Goal: Transaction & Acquisition: Obtain resource

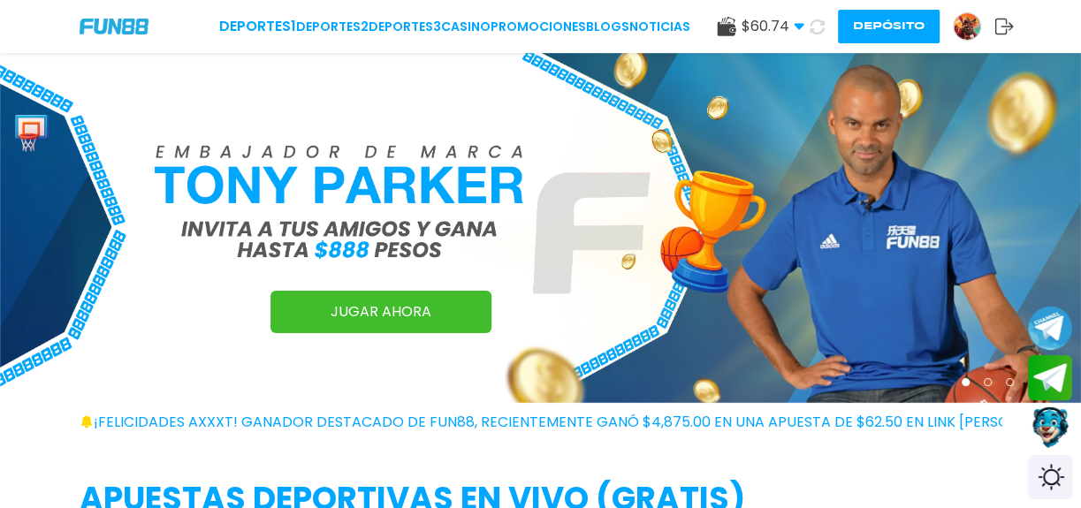
click at [870, 30] on button "Depósito" at bounding box center [889, 27] width 102 height 34
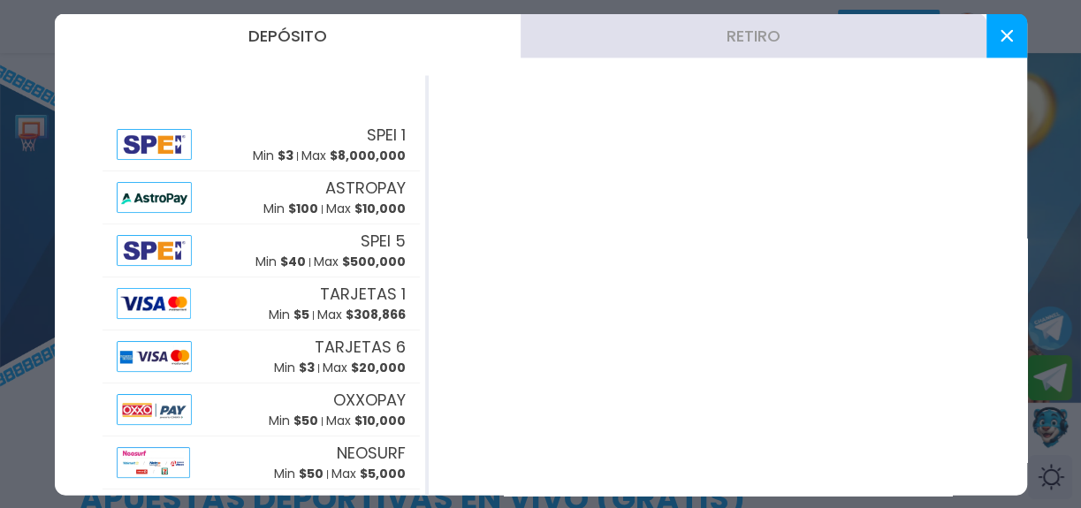
click at [708, 36] on button "Retiro" at bounding box center [754, 35] width 466 height 44
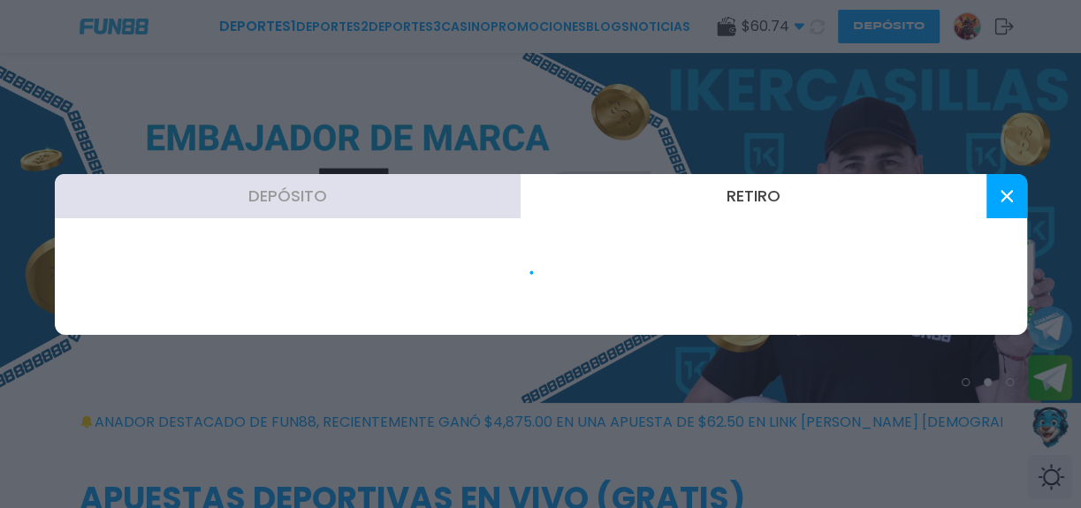
click at [755, 196] on button "Retiro" at bounding box center [754, 196] width 466 height 44
click at [1008, 205] on button at bounding box center [1006, 196] width 41 height 44
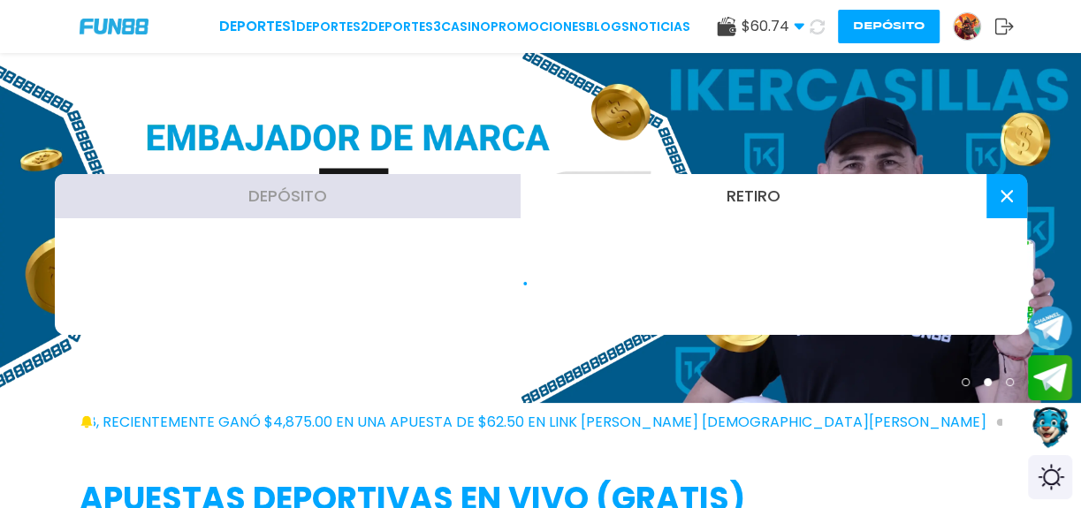
click at [309, 202] on button "Depósito" at bounding box center [288, 196] width 466 height 44
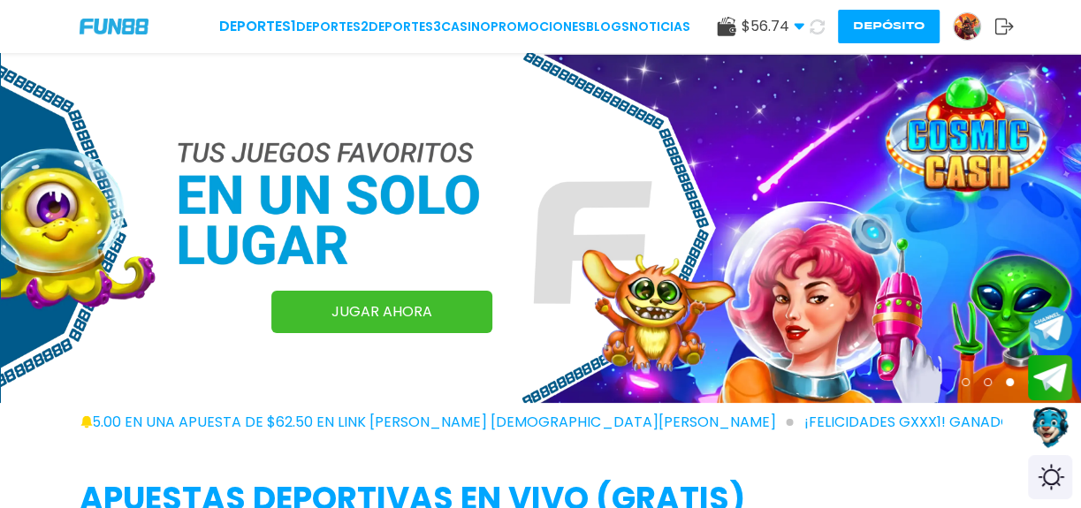
click at [877, 26] on button "Depósito" at bounding box center [889, 27] width 102 height 34
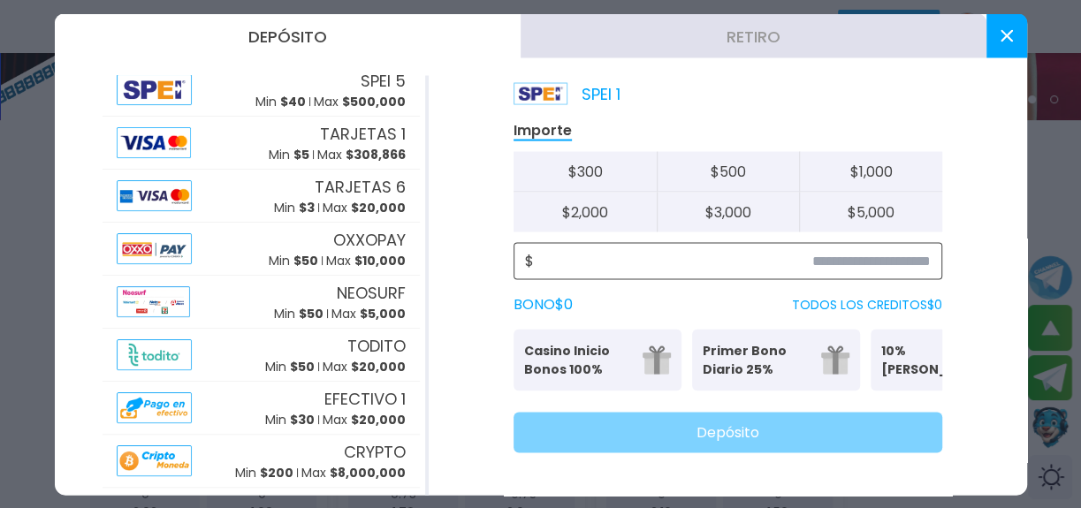
scroll to position [321, 0]
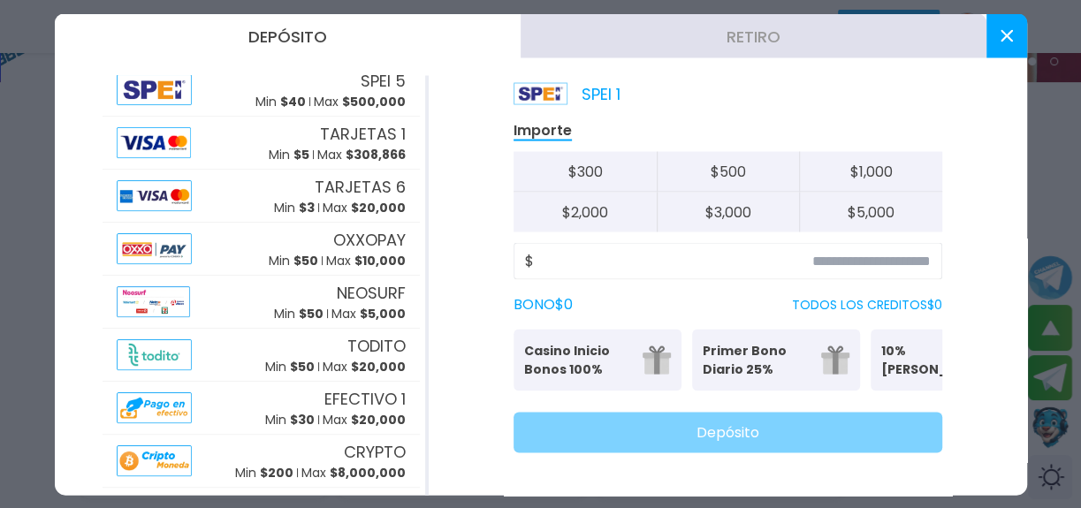
click at [665, 41] on button "Retiro" at bounding box center [754, 35] width 466 height 44
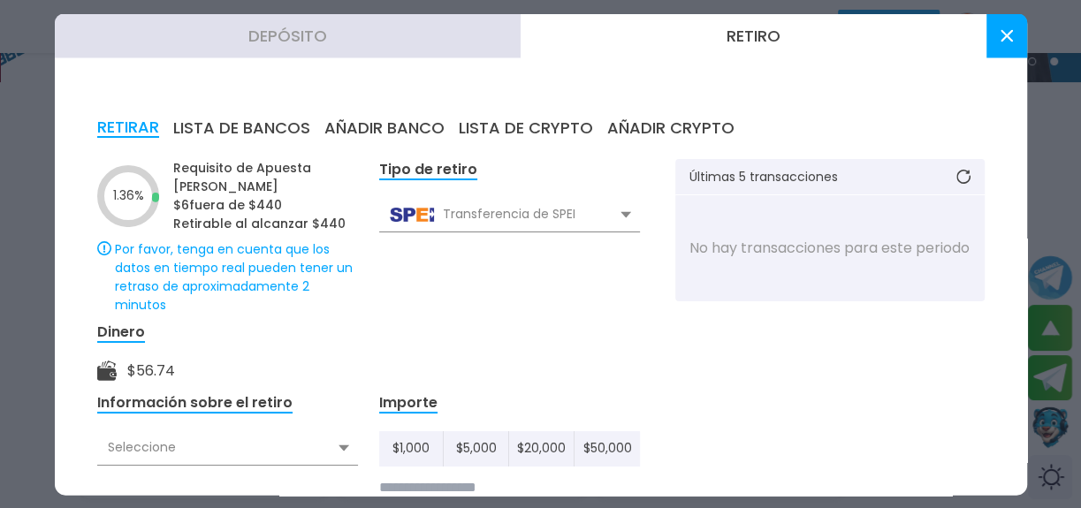
click at [387, 129] on button "AÑADIR BANCO" at bounding box center [384, 127] width 120 height 19
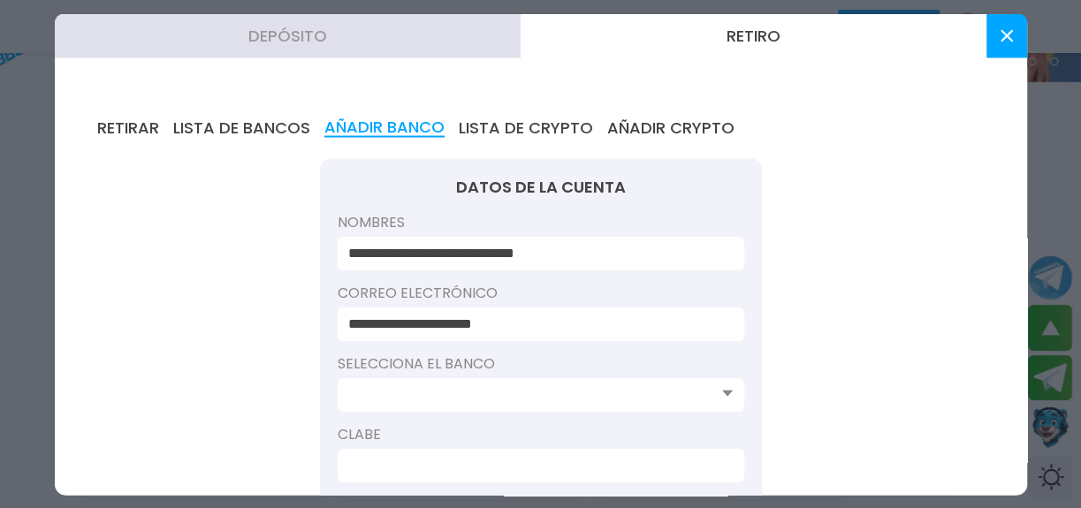
click at [751, 31] on button "Retiro" at bounding box center [754, 35] width 466 height 44
click at [655, 48] on button "Retiro" at bounding box center [754, 35] width 466 height 44
click at [751, 40] on button "Retiro" at bounding box center [754, 35] width 466 height 44
click at [1002, 29] on icon at bounding box center [1006, 35] width 12 height 12
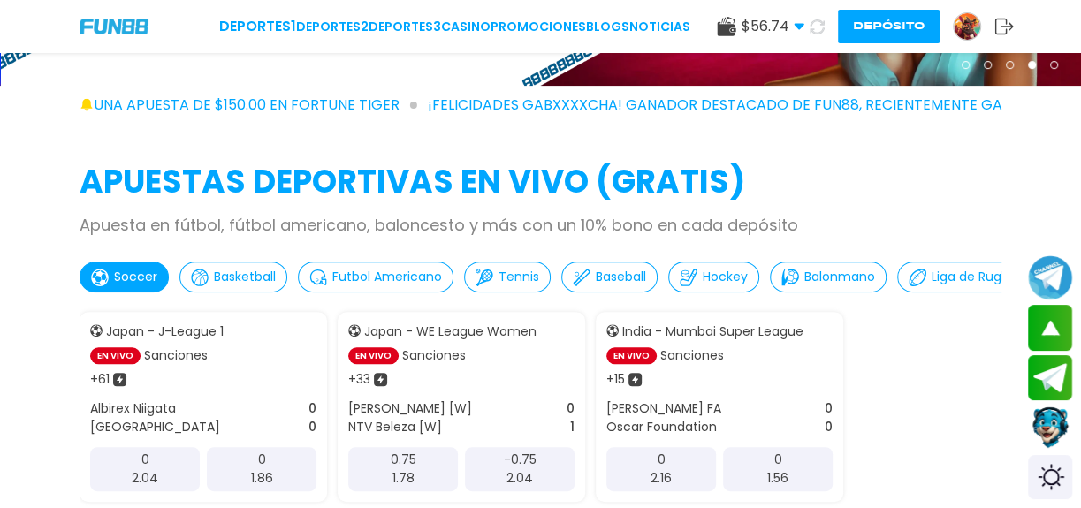
click at [864, 21] on button "Depósito" at bounding box center [889, 27] width 102 height 34
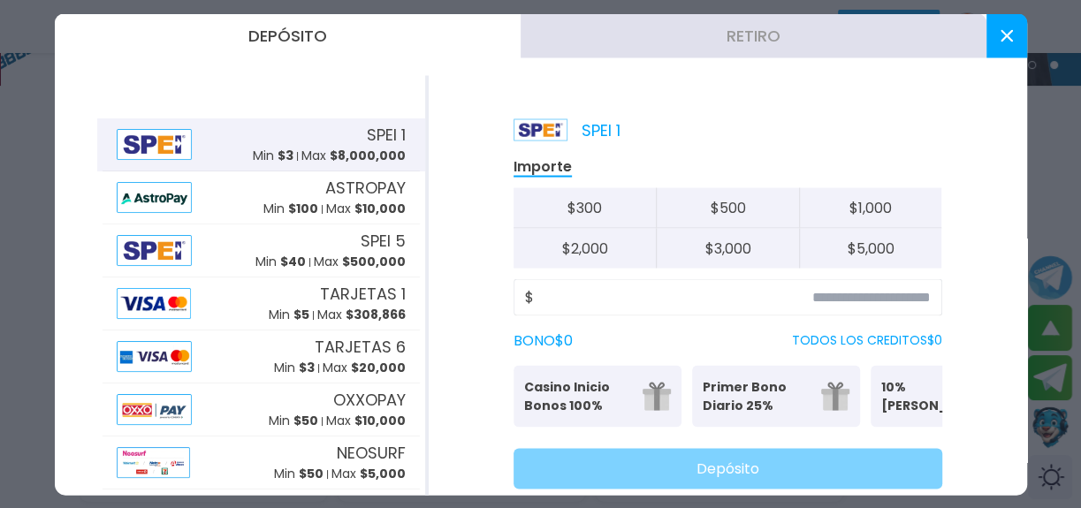
click at [689, 36] on button "Retiro" at bounding box center [754, 35] width 466 height 44
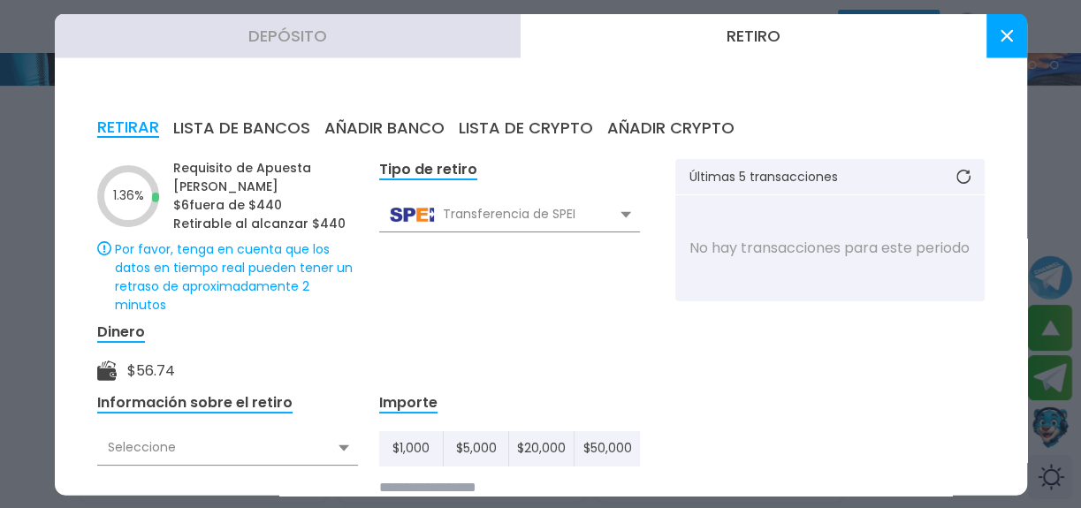
click at [397, 121] on button "AÑADIR BANCO" at bounding box center [384, 127] width 120 height 19
